Goal: Task Accomplishment & Management: Use online tool/utility

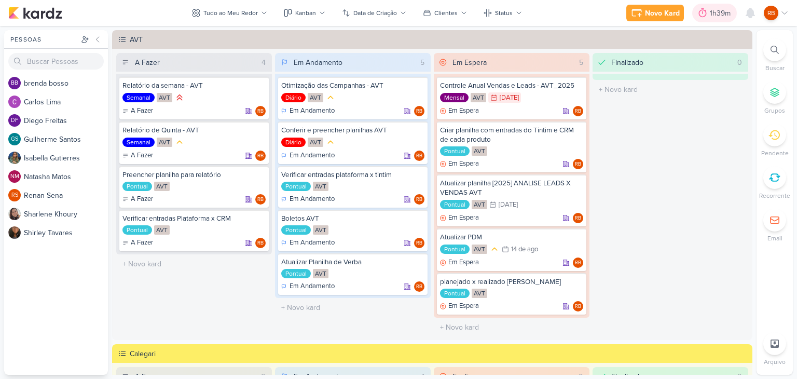
click at [720, 13] on div "1h39m" at bounding box center [722, 13] width 24 height 11
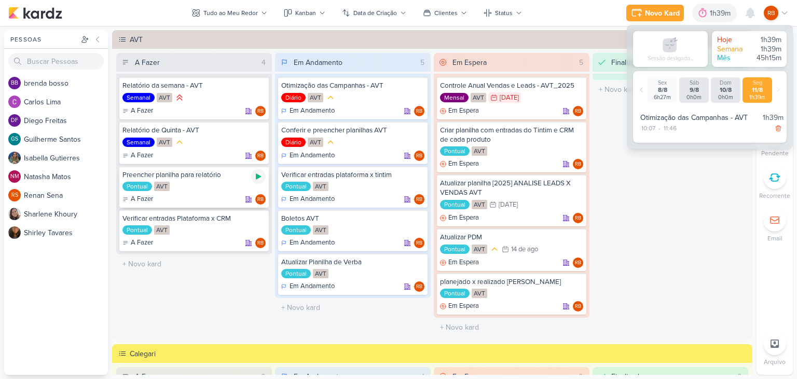
click at [255, 179] on icon at bounding box center [258, 176] width 8 height 8
click at [704, 10] on div "1h39m" at bounding box center [707, 13] width 24 height 11
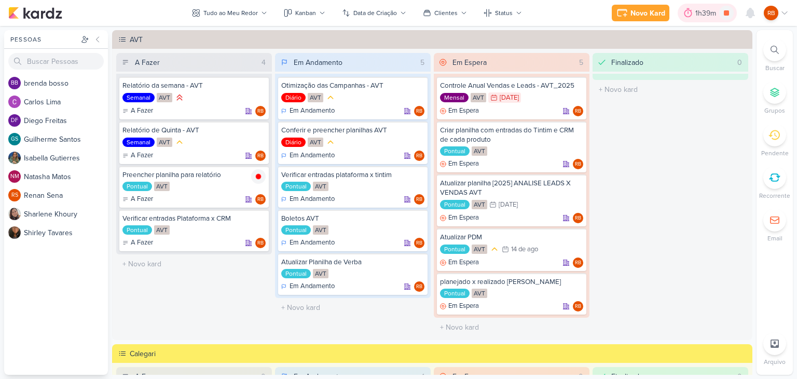
click at [701, 13] on div "1h39m" at bounding box center [707, 13] width 24 height 11
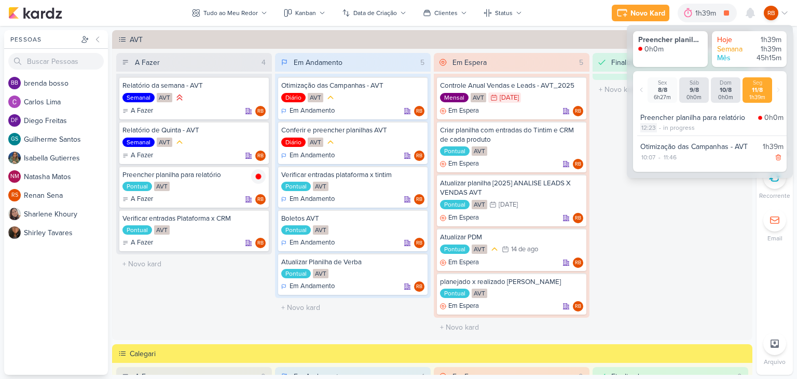
click at [647, 128] on div "12:23" at bounding box center [648, 127] width 17 height 9
select select "12"
click at [667, 140] on select "00 01 02 03 04 05 06 07 08 09 10 11 12 13 14 15 16 17 18 19 20 21 22 23 24 25 2…" at bounding box center [666, 141] width 15 height 12
click at [664, 140] on select "00 01 02 03 04 05 06 07 08 09 10 11 12 13 14 15 16 17 18 19 20 21 22 23 24 25 2…" at bounding box center [666, 141] width 15 height 12
select select "0"
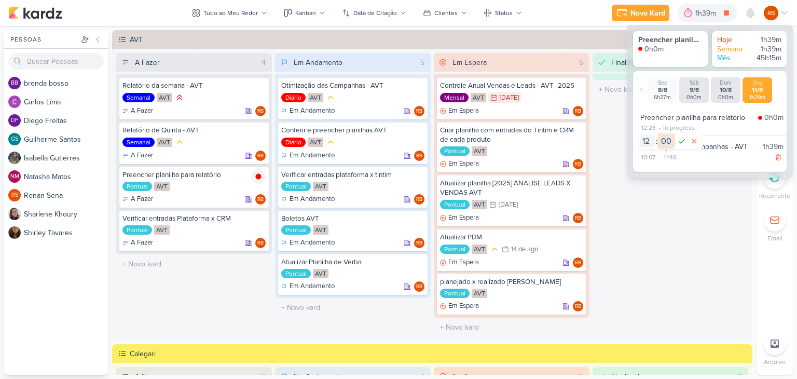
click at [659, 135] on select "00 01 02 03 04 05 06 07 08 09 10 11 12 13 14 15 16 17 18 19 20 21 22 23 24 25 2…" at bounding box center [666, 141] width 15 height 12
click at [681, 137] on icon at bounding box center [681, 141] width 12 height 12
click at [626, 243] on div "Finalizado 0 O título do kard deve ter menos que 100 caracteres" at bounding box center [670, 195] width 156 height 284
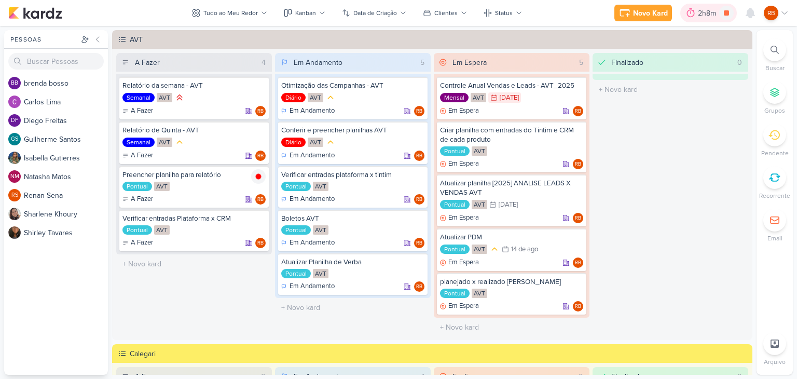
click at [710, 12] on div "2h8m" at bounding box center [708, 13] width 21 height 11
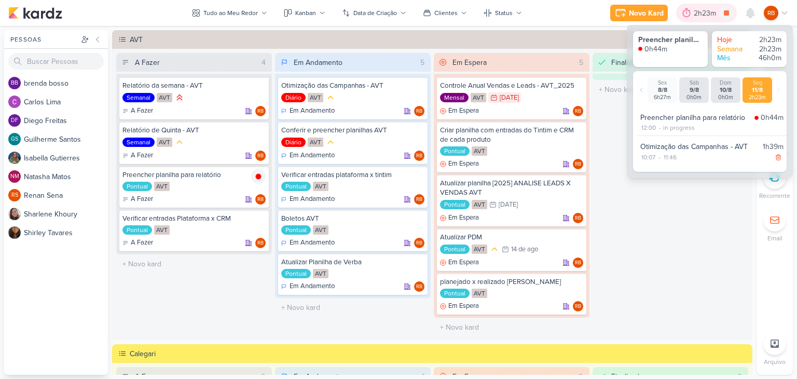
click at [700, 14] on div "2h23m" at bounding box center [706, 13] width 25 height 11
